Goal: Transaction & Acquisition: Purchase product/service

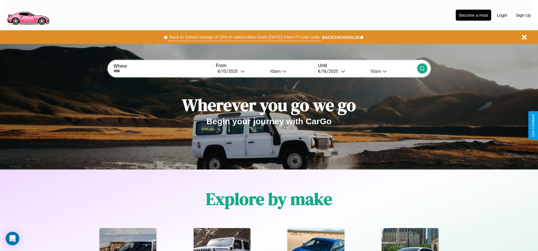
click at [245, 37] on button "Back to School savings of 20% in select cities! Ends 9/1 at 10am PT. Use code:" at bounding box center [245, 37] width 154 height 8
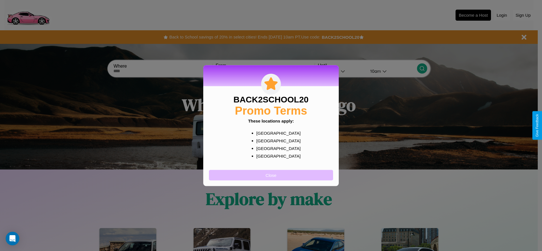
click at [271, 175] on button "Close" at bounding box center [271, 175] width 124 height 10
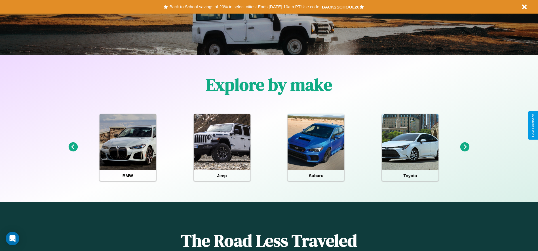
scroll to position [118, 0]
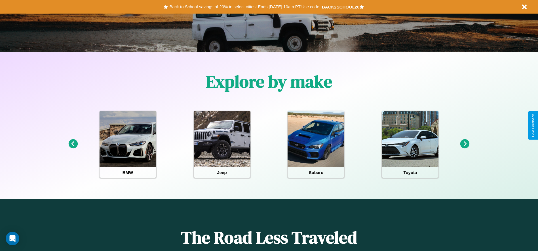
click at [464, 144] on icon at bounding box center [464, 143] width 9 height 9
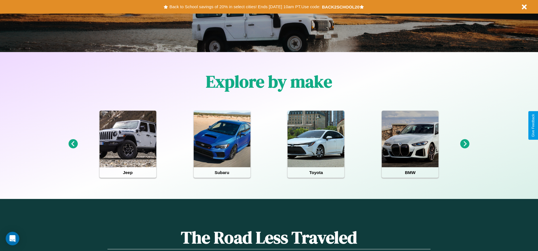
click at [464, 144] on icon at bounding box center [464, 143] width 9 height 9
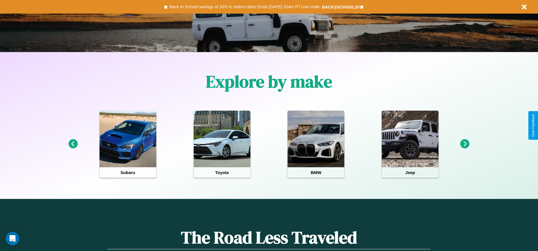
click at [464, 144] on icon at bounding box center [464, 143] width 9 height 9
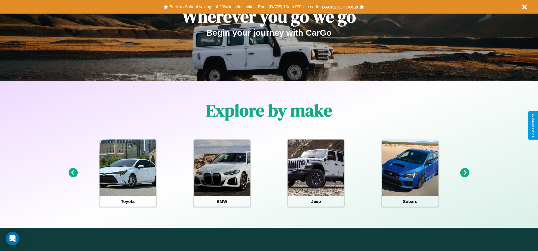
scroll to position [0, 0]
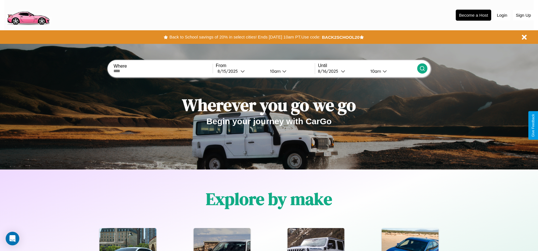
click at [163, 71] on input "text" at bounding box center [162, 71] width 99 height 5
type input "******"
click at [240, 71] on div "8 / 15 / 2025" at bounding box center [228, 71] width 23 height 5
select select "*"
select select "****"
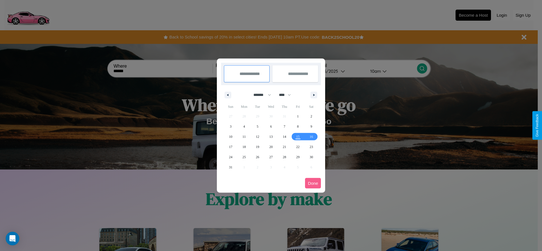
click at [260, 95] on select "******* ******** ***** ***** *** **** **** ****** ********* ******* ******** **…" at bounding box center [261, 94] width 24 height 9
select select "*"
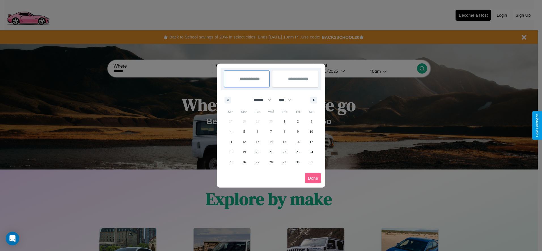
drag, startPoint x: 287, startPoint y: 100, endPoint x: 271, endPoint y: 114, distance: 21.3
click at [287, 100] on select "**** **** **** **** **** **** **** **** **** **** **** **** **** **** **** ****…" at bounding box center [284, 100] width 17 height 9
select select "****"
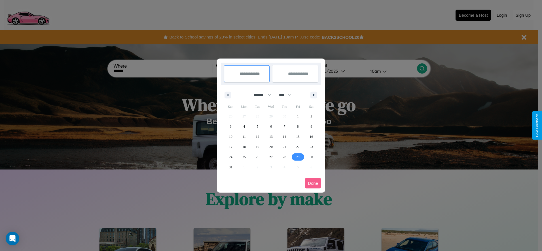
click at [298, 157] on span "29" at bounding box center [297, 157] width 3 height 10
type input "**********"
click at [314, 95] on icon "button" at bounding box center [314, 95] width 3 height 2
select select "*"
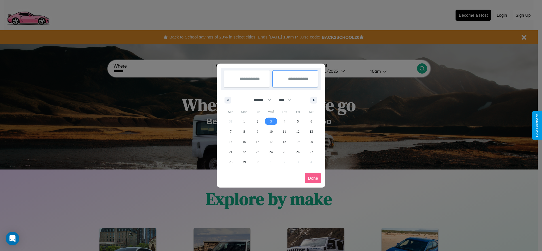
click at [271, 121] on span "3" at bounding box center [271, 121] width 2 height 10
type input "**********"
select select "*"
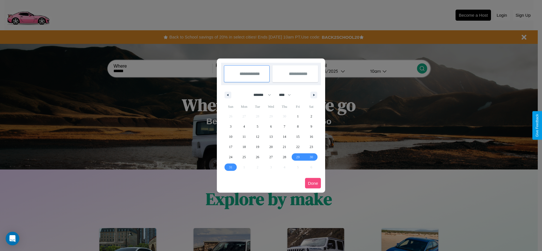
click at [313, 183] on button "Done" at bounding box center [313, 183] width 16 height 10
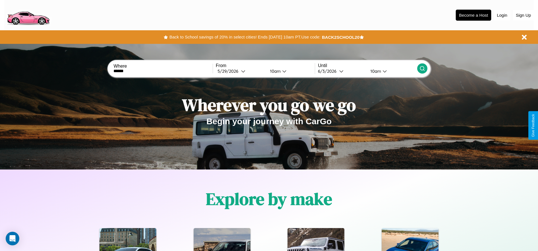
click at [422, 69] on icon at bounding box center [422, 69] width 6 height 6
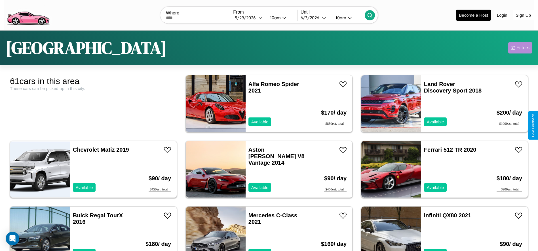
click at [520, 48] on div "Filters" at bounding box center [522, 48] width 13 height 6
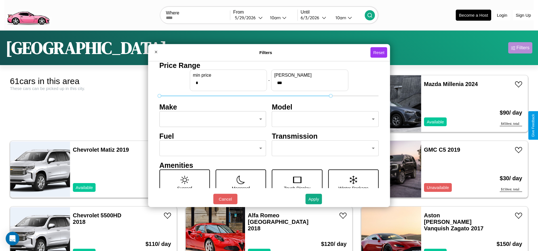
type input "***"
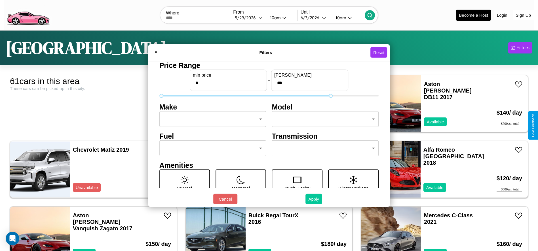
type input "*"
click at [314, 199] on button "Apply" at bounding box center [313, 199] width 16 height 10
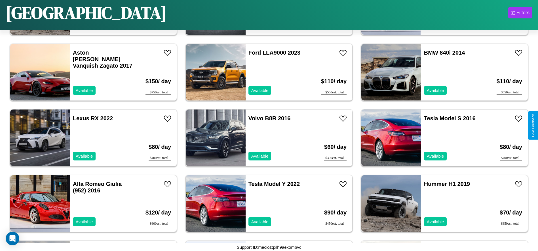
scroll to position [1049, 0]
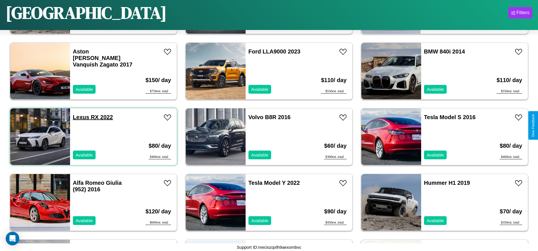
click at [80, 117] on link "Lexus RX 2022" at bounding box center [93, 117] width 40 height 6
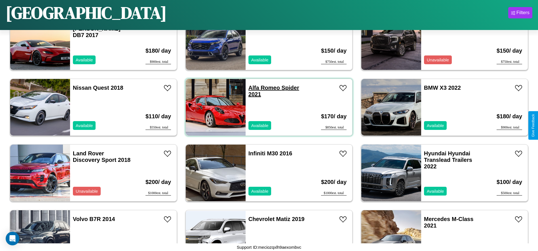
scroll to position [326, 0]
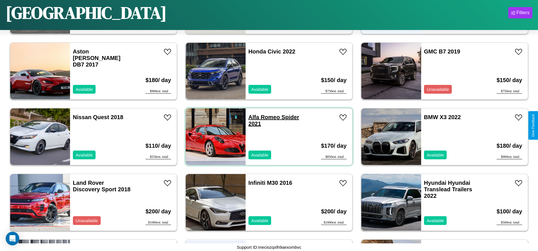
click at [262, 117] on link "Alfa Romeo Spider 2021" at bounding box center [273, 120] width 51 height 13
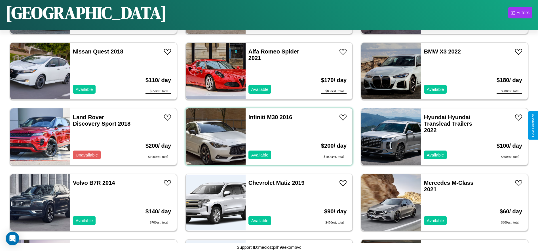
click at [267, 137] on div "Infiniti M30 2016 Available" at bounding box center [277, 137] width 65 height 57
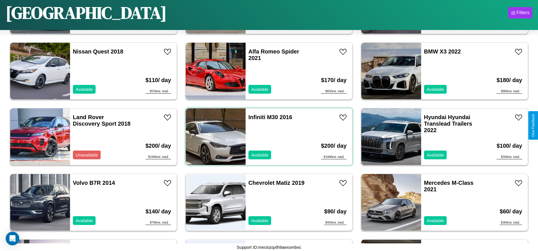
click at [267, 137] on div "Infiniti M30 2016 Available" at bounding box center [277, 137] width 65 height 57
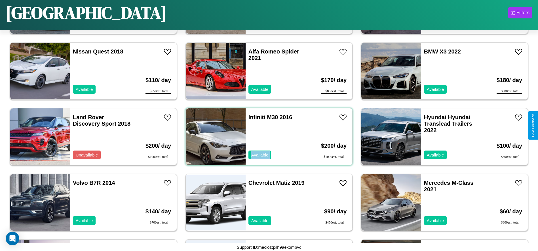
click at [267, 137] on div "Infiniti M30 2016 Available" at bounding box center [277, 137] width 65 height 57
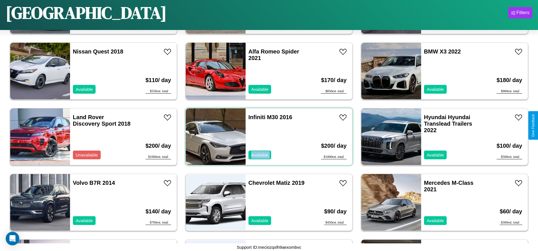
click at [267, 137] on div "Infiniti M30 2016 Available" at bounding box center [277, 137] width 65 height 57
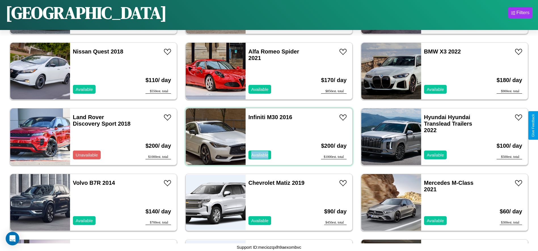
click at [267, 137] on div "Infiniti M30 2016 Available" at bounding box center [277, 137] width 65 height 57
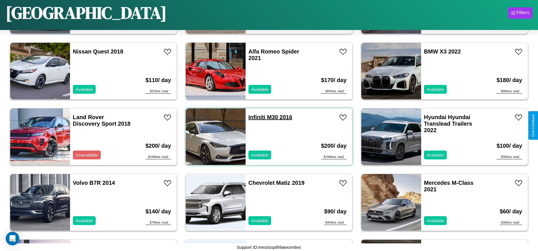
click at [254, 117] on link "Infiniti M30 2016" at bounding box center [270, 117] width 44 height 6
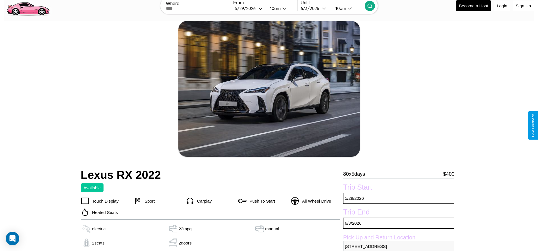
scroll to position [58, 0]
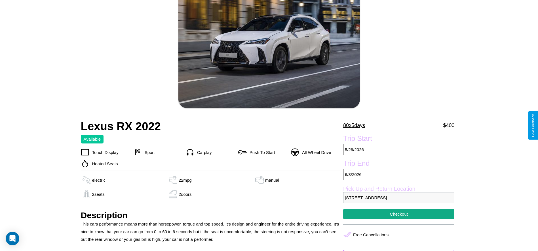
click at [356, 126] on p "80 x 5 days" at bounding box center [354, 125] width 22 height 9
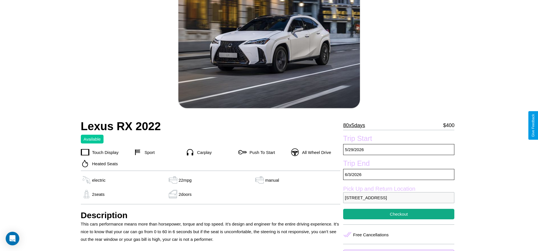
click at [356, 126] on p "80 x 5 days" at bounding box center [354, 125] width 22 height 9
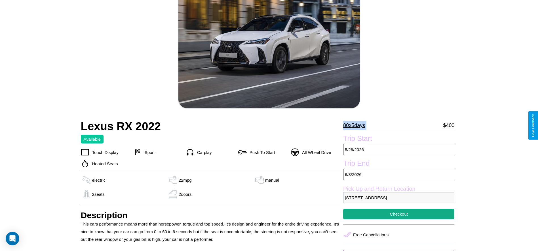
click at [356, 126] on p "80 x 5 days" at bounding box center [354, 125] width 22 height 9
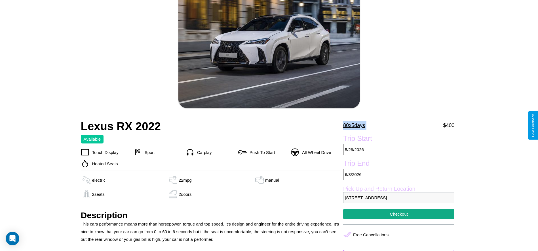
click at [356, 126] on p "80 x 5 days" at bounding box center [354, 125] width 22 height 9
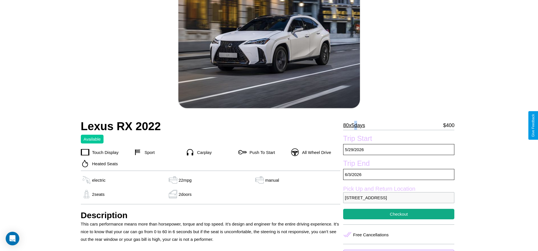
click at [356, 126] on p "80 x 5 days" at bounding box center [354, 125] width 22 height 9
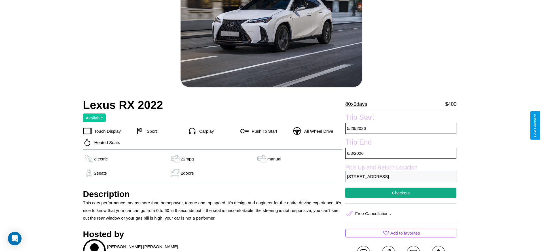
scroll to position [82, 0]
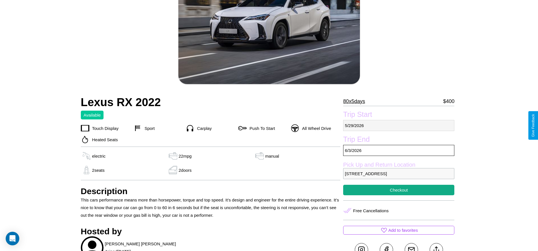
click at [398, 126] on p "[DATE]" at bounding box center [398, 125] width 111 height 11
select select "*"
select select "****"
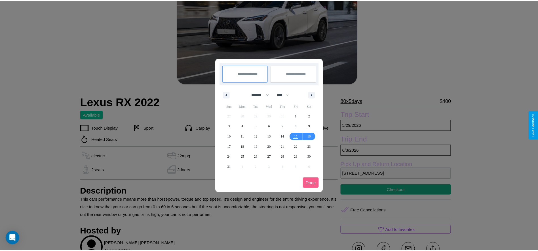
scroll to position [0, 0]
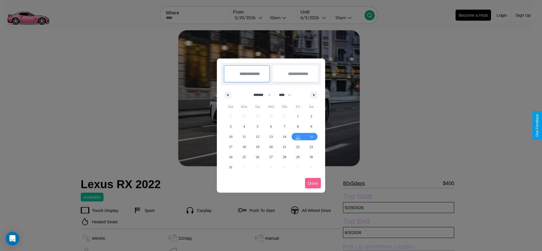
click at [249, 18] on div at bounding box center [271, 125] width 542 height 251
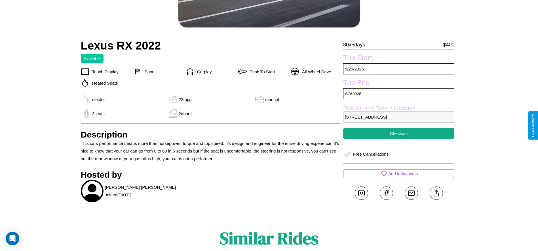
scroll to position [147, 0]
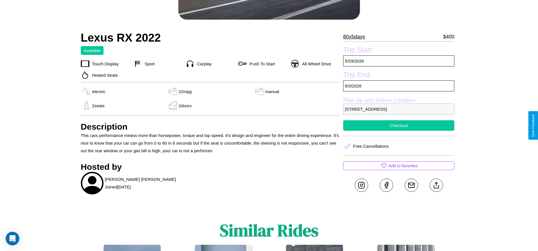
click at [398, 126] on button "Checkout" at bounding box center [398, 125] width 111 height 10
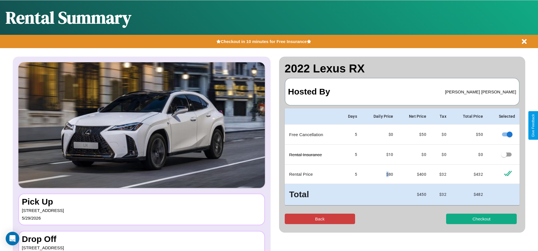
click at [319, 219] on button "Back" at bounding box center [320, 219] width 71 height 10
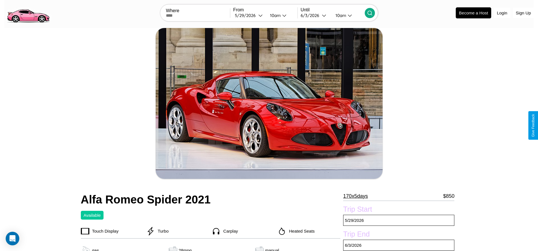
scroll to position [222, 0]
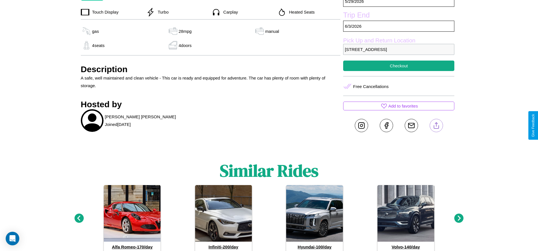
click at [436, 126] on line at bounding box center [436, 125] width 0 height 4
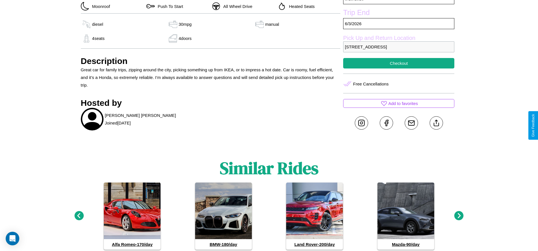
scroll to position [282, 0]
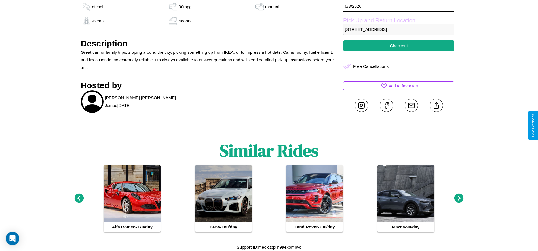
click at [459, 199] on icon at bounding box center [458, 198] width 9 height 9
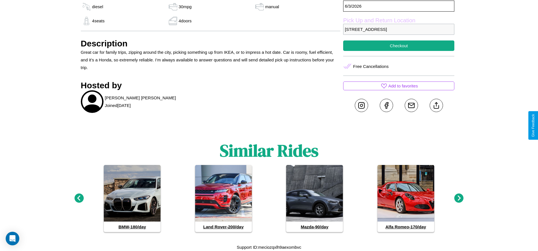
click at [459, 199] on icon at bounding box center [458, 198] width 9 height 9
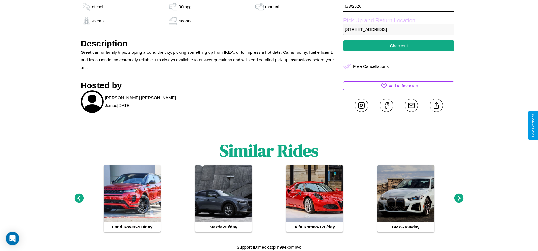
click at [459, 199] on icon at bounding box center [458, 198] width 9 height 9
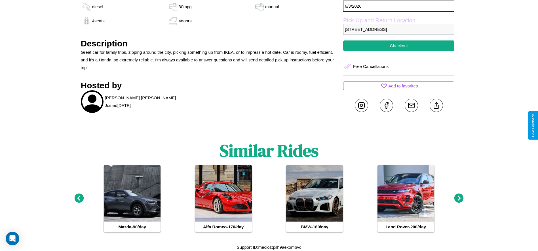
click at [79, 199] on icon at bounding box center [78, 198] width 9 height 9
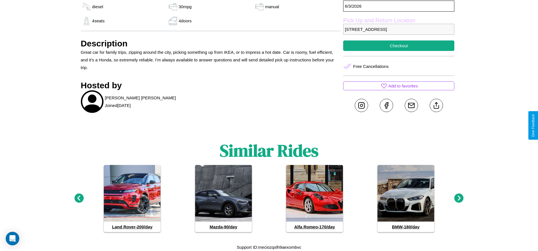
click at [459, 199] on icon at bounding box center [458, 198] width 9 height 9
